Goal: Download file/media

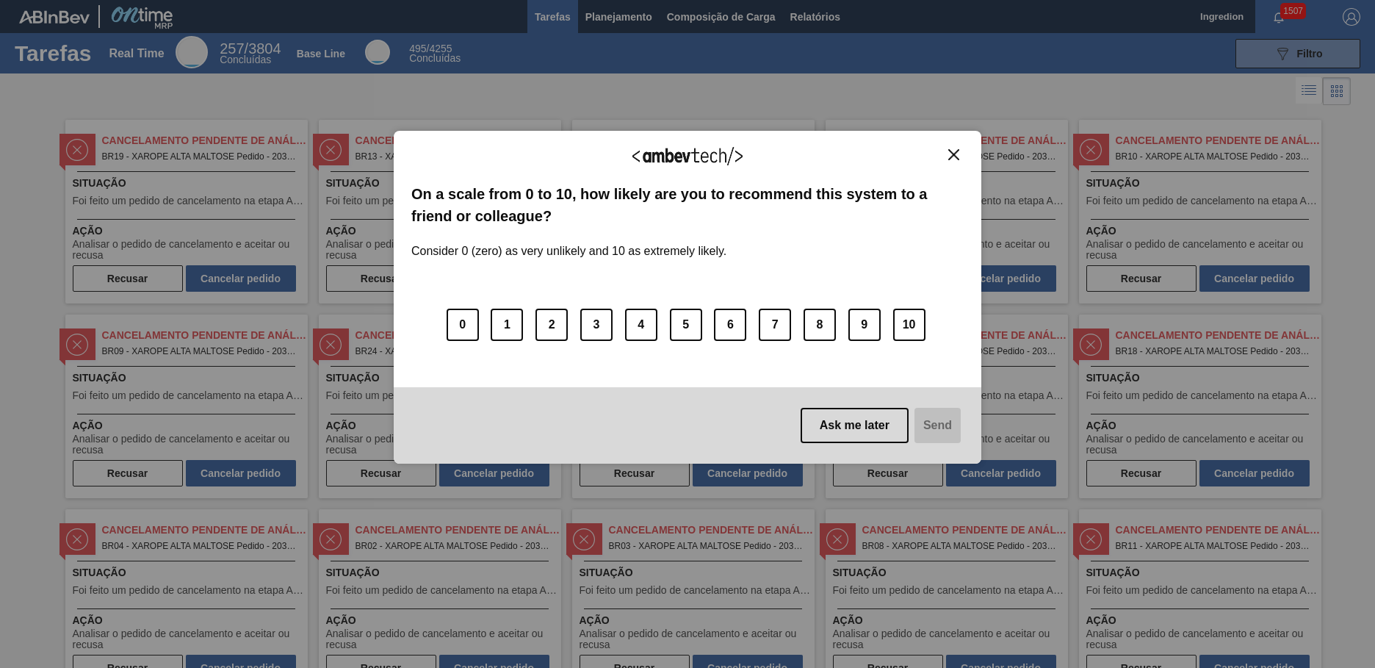
click at [954, 154] on img "Close" at bounding box center [953, 154] width 11 height 11
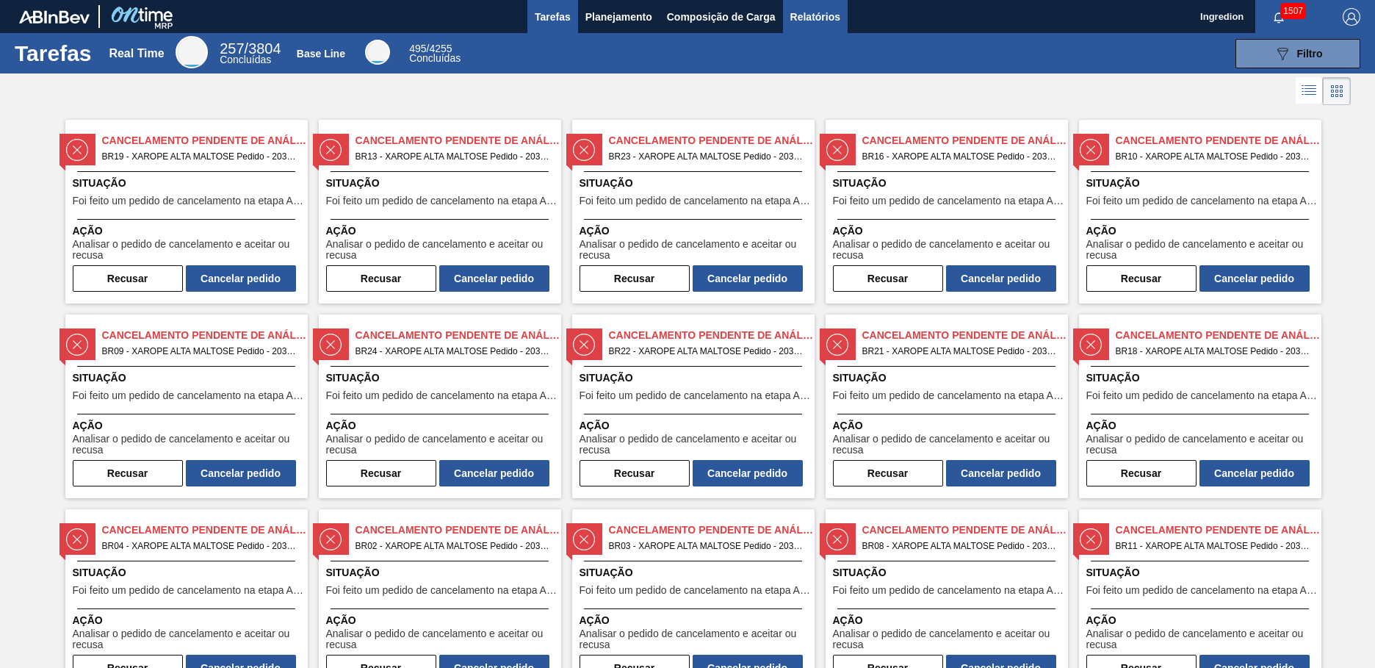
click at [814, 16] on span "Relatórios" at bounding box center [815, 17] width 50 height 18
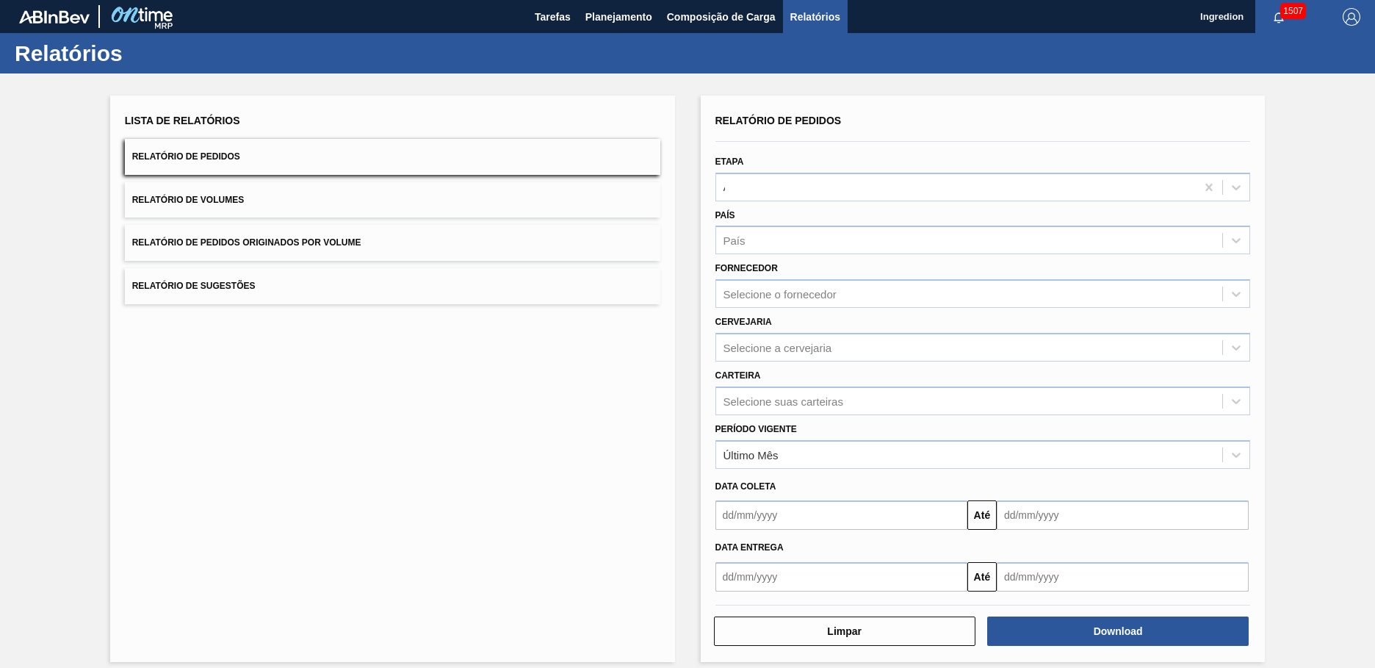
type input "Aguardando Faturamento"
type input "Xarope"
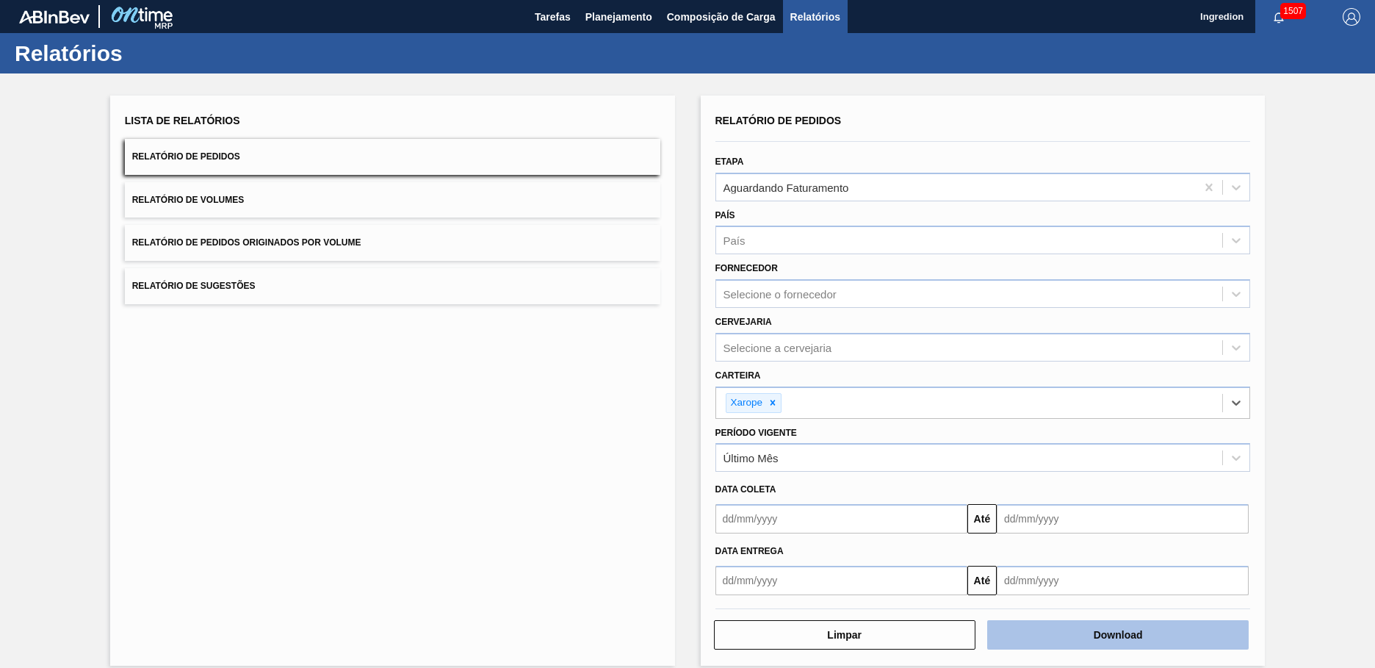
click at [1116, 635] on button "Download" at bounding box center [1118, 634] width 262 height 29
